Goal: Navigation & Orientation: Find specific page/section

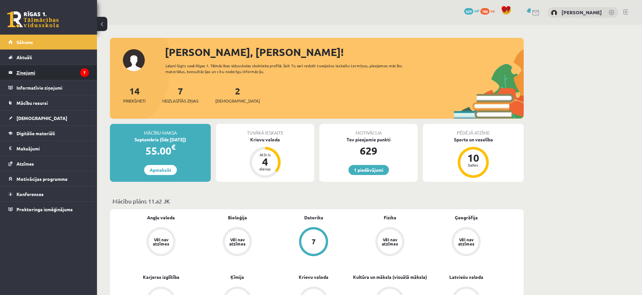
click at [29, 72] on legend "Ziņojumi 7" at bounding box center [52, 72] width 72 height 15
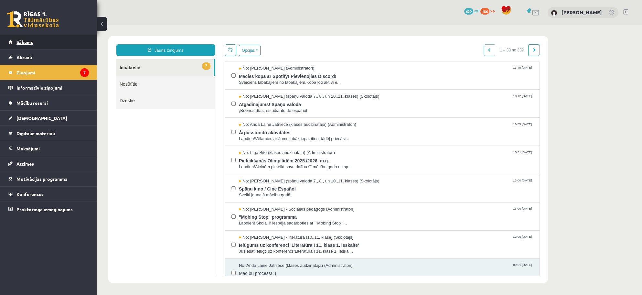
click at [27, 40] on span "Sākums" at bounding box center [24, 42] width 16 height 6
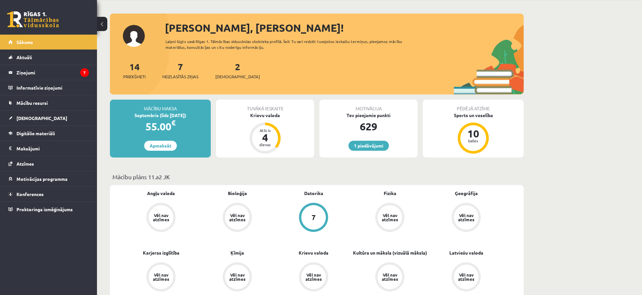
scroll to position [48, 0]
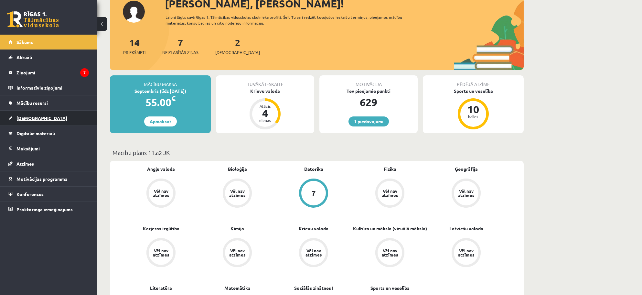
click at [33, 118] on span "[DEMOGRAPHIC_DATA]" at bounding box center [41, 118] width 51 height 6
